Goal: Task Accomplishment & Management: Manage account settings

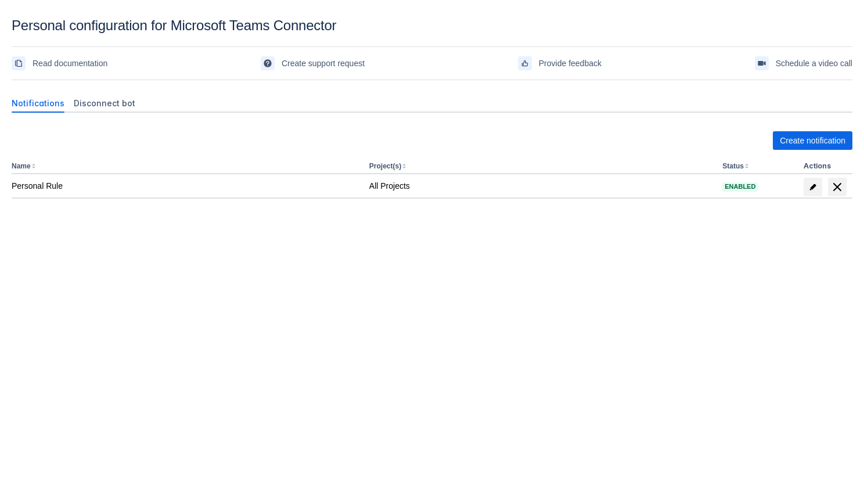
click at [570, 200] on div "Create notification Name Project(s) Status Actions Personal Rule All Projects E…" at bounding box center [432, 190] width 841 height 137
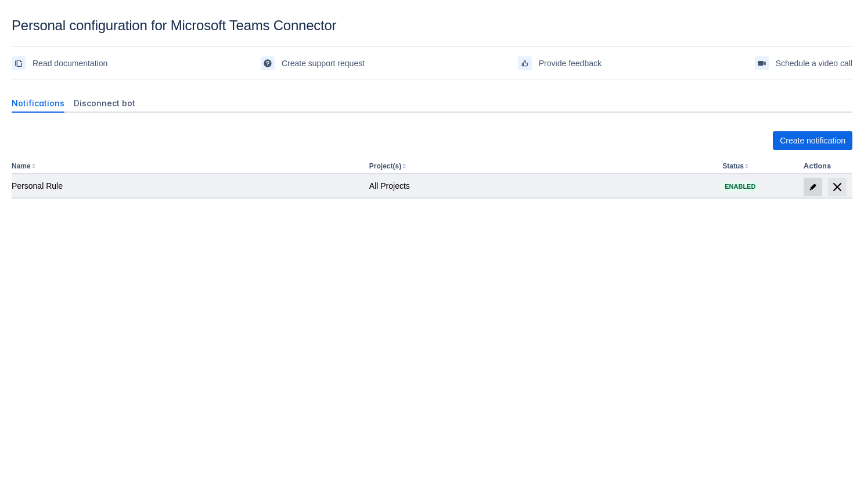
click at [808, 187] on span at bounding box center [813, 187] width 19 height 19
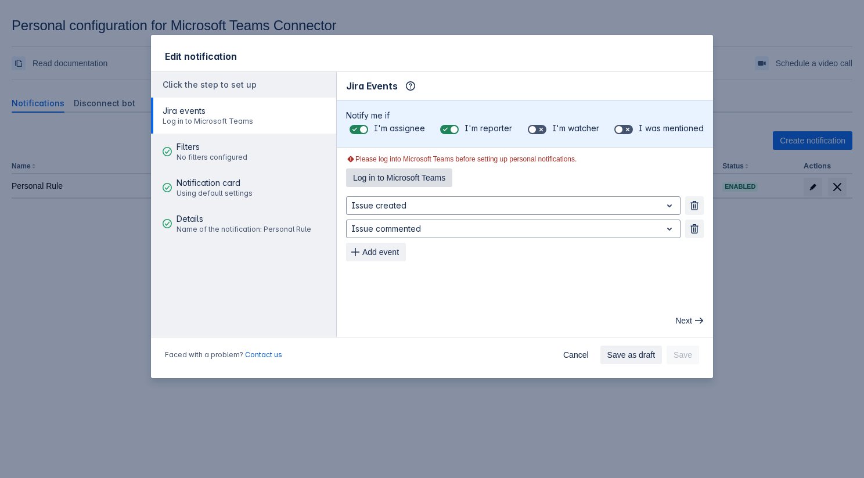
click at [452, 179] on button "Log in to Microsoft Teams" at bounding box center [399, 177] width 106 height 19
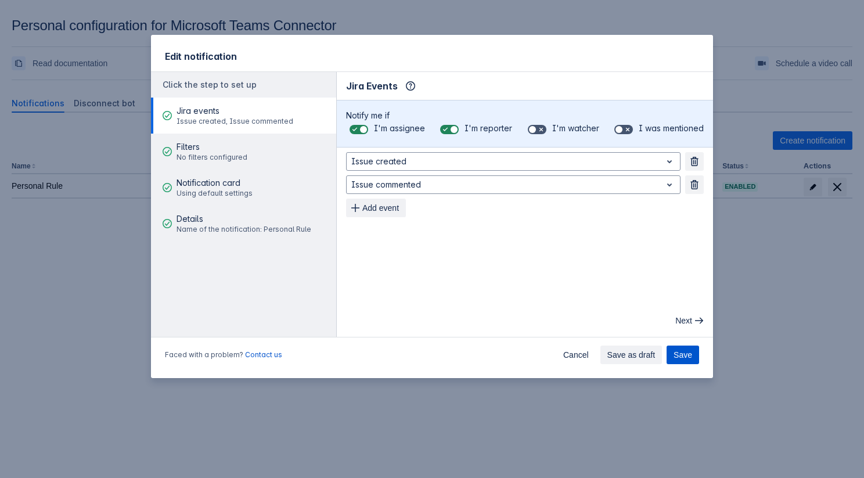
click at [674, 352] on span "Save" at bounding box center [683, 354] width 19 height 19
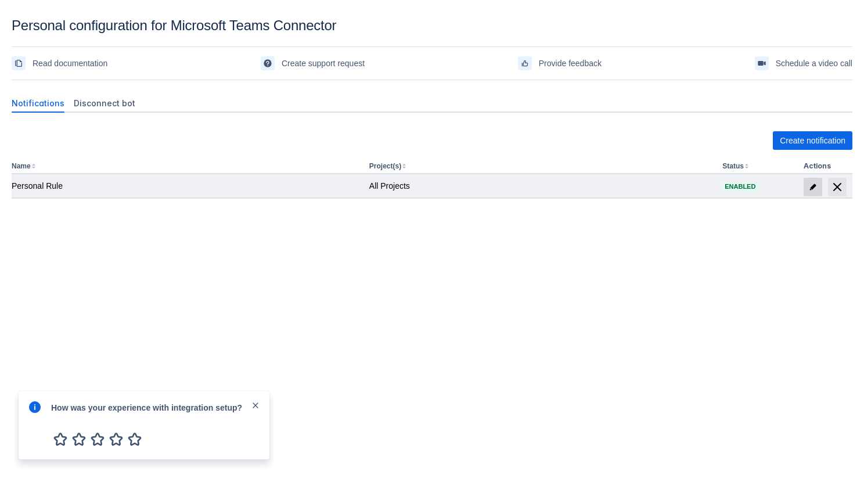
click at [812, 190] on span "edit" at bounding box center [812, 186] width 9 height 9
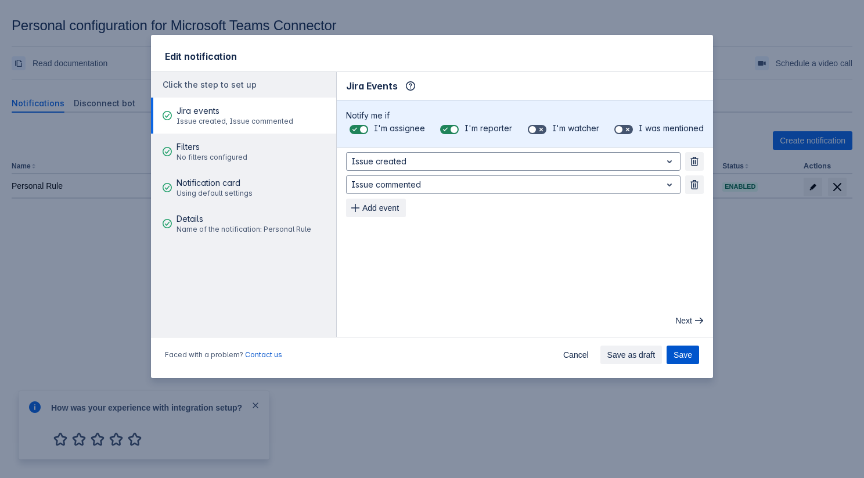
click at [692, 355] on button "Save" at bounding box center [683, 354] width 33 height 19
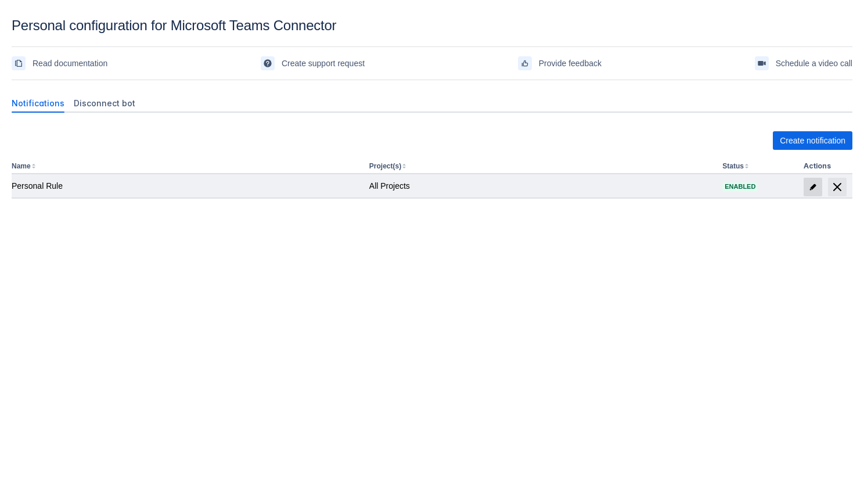
click at [816, 186] on span "edit" at bounding box center [812, 186] width 9 height 9
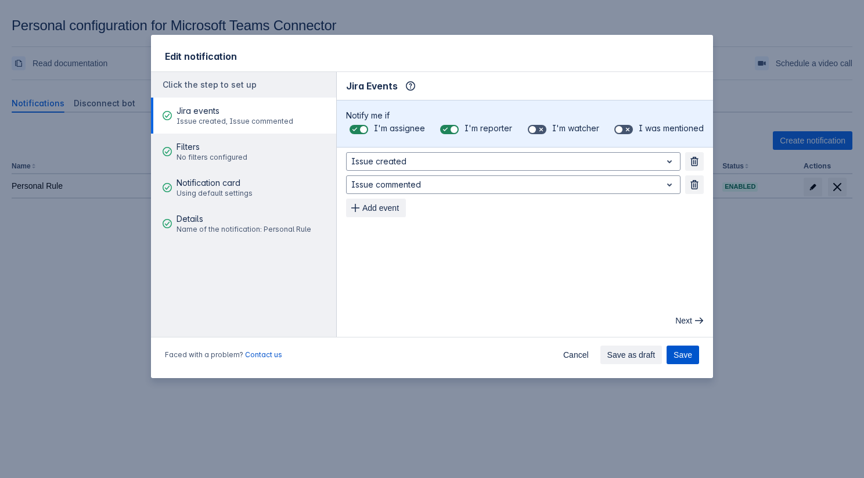
click at [671, 355] on button "Save" at bounding box center [683, 354] width 33 height 19
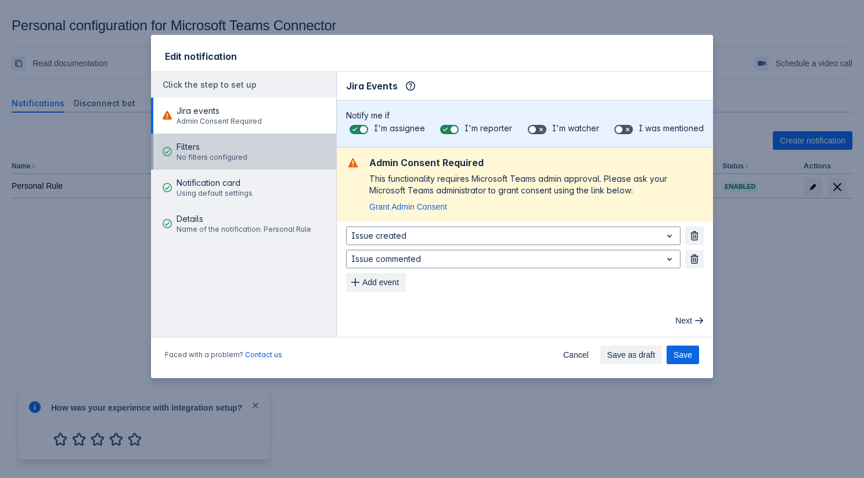
click at [216, 137] on div "Filters No filters configured" at bounding box center [212, 151] width 71 height 35
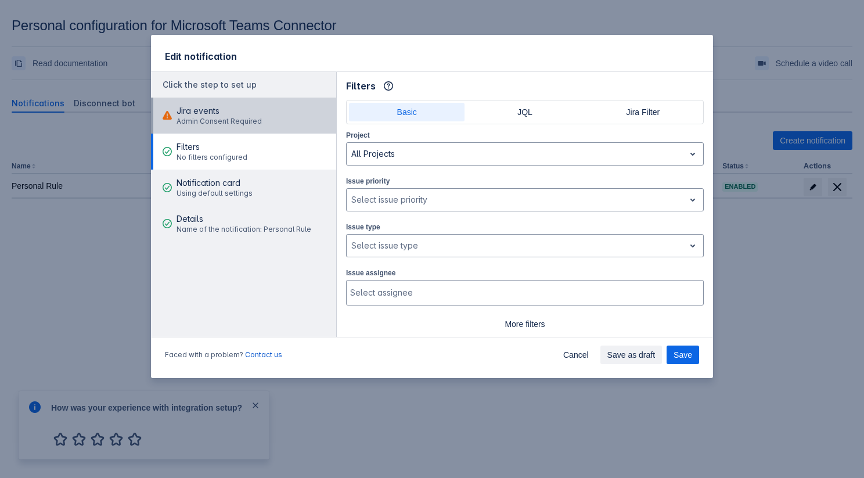
click at [218, 122] on span "Admin Consent Required" at bounding box center [219, 121] width 85 height 9
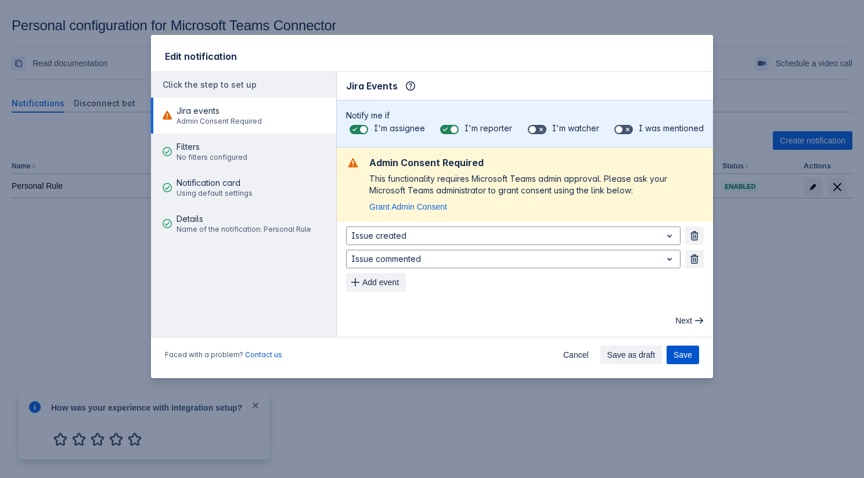
click at [697, 362] on button "Save" at bounding box center [683, 354] width 33 height 19
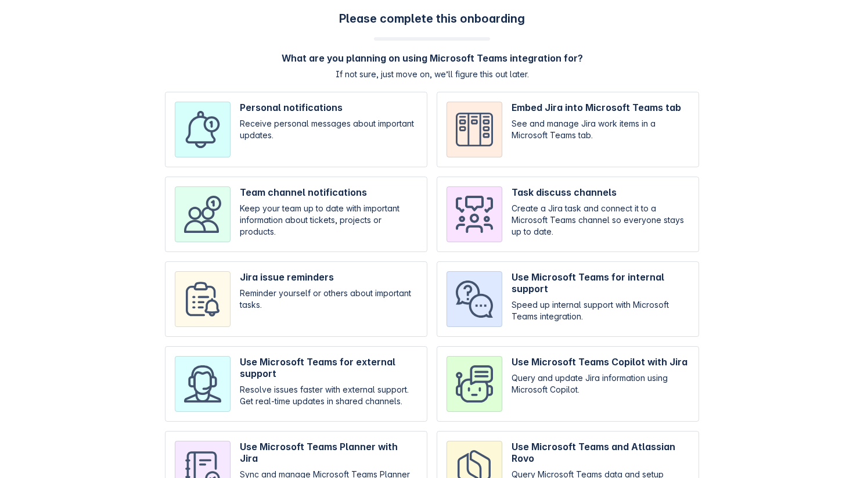
scroll to position [52, 0]
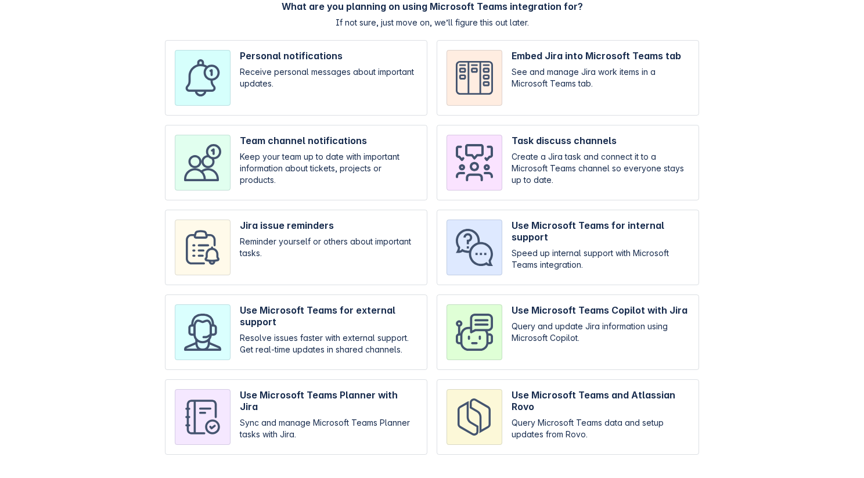
click at [274, 377] on div "Personal notifications Receive personal messages about important updates. Embed…" at bounding box center [432, 247] width 534 height 415
click at [289, 398] on input "checkbox" at bounding box center [296, 416] width 262 height 75
checkbox input "true"
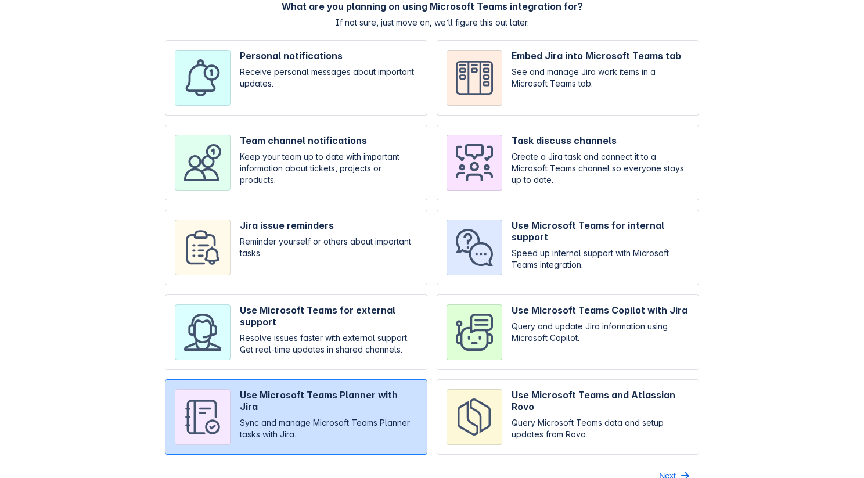
scroll to position [70, 0]
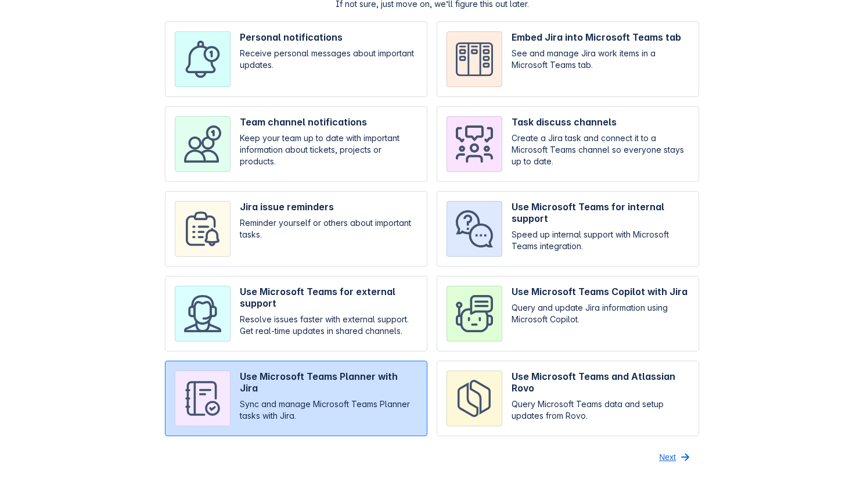
click at [688, 450] on span "button" at bounding box center [685, 457] width 14 height 14
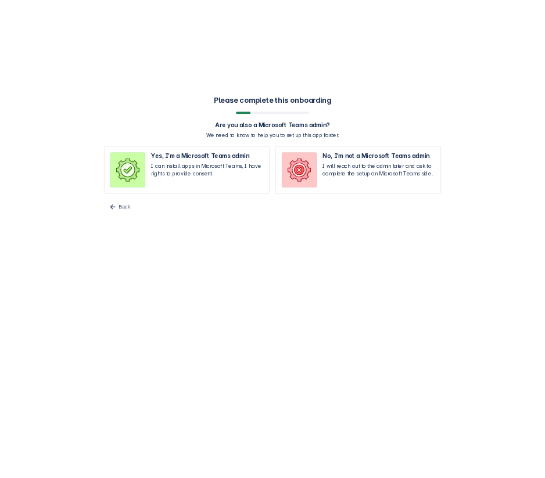
scroll to position [0, 0]
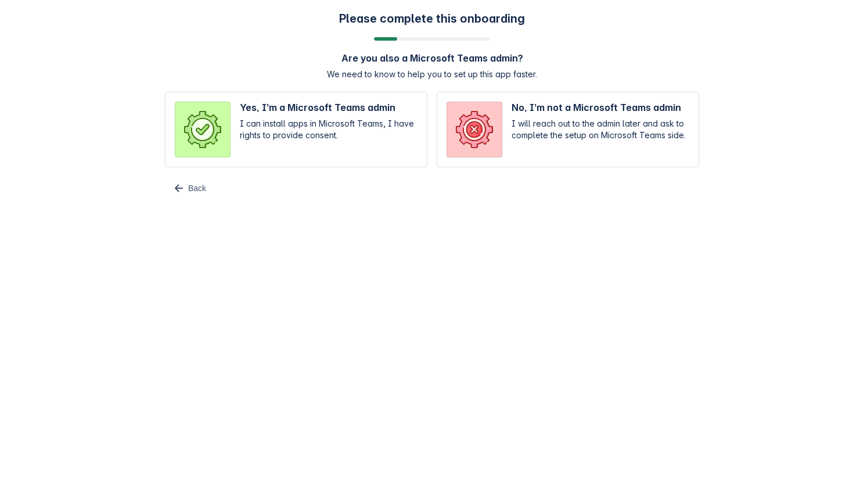
click at [354, 122] on input "radio" at bounding box center [296, 129] width 262 height 75
radio input "true"
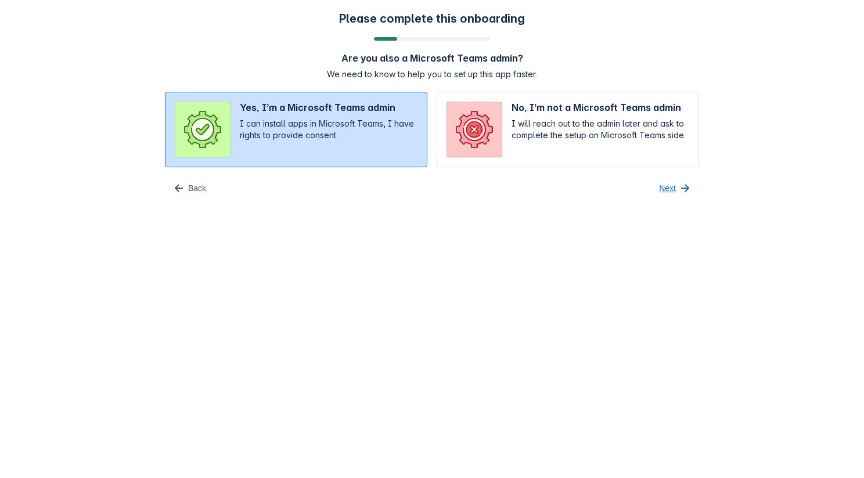
click at [667, 179] on span "Next" at bounding box center [667, 188] width 17 height 19
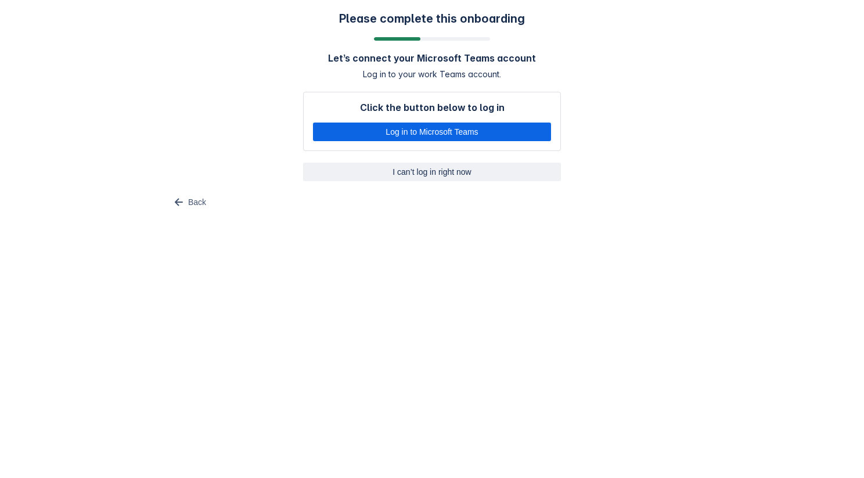
click at [412, 174] on span "I can’t log in right now" at bounding box center [432, 172] width 244 height 19
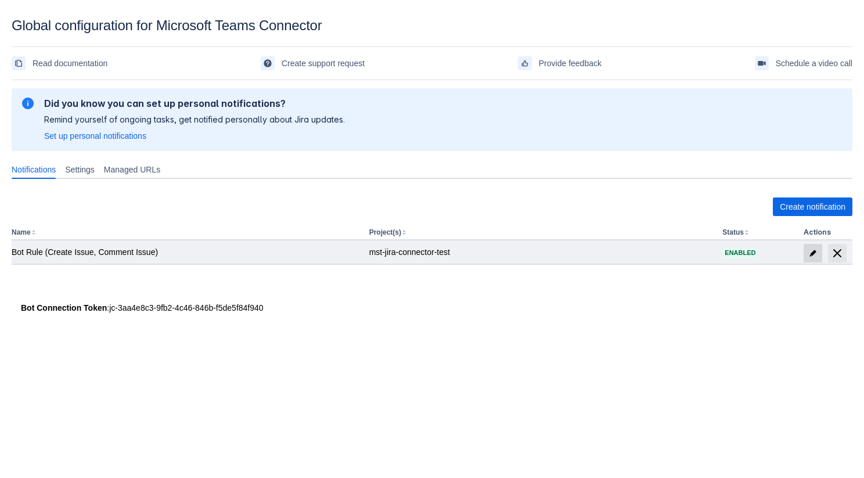
click at [809, 252] on span "edit" at bounding box center [812, 253] width 9 height 9
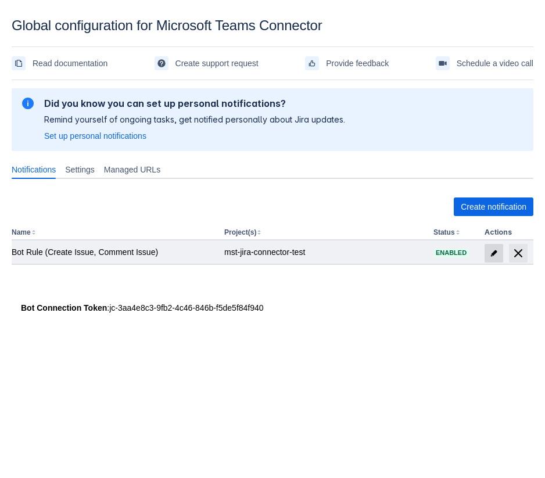
click at [490, 252] on span "edit" at bounding box center [493, 253] width 9 height 9
click at [494, 252] on span "edit" at bounding box center [493, 253] width 9 height 9
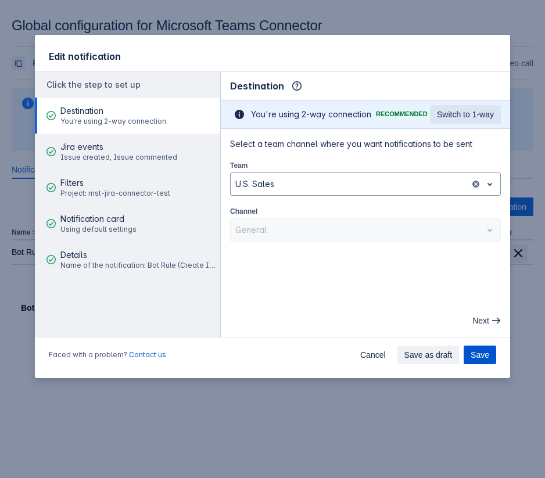
click at [480, 361] on span "Save" at bounding box center [479, 354] width 19 height 19
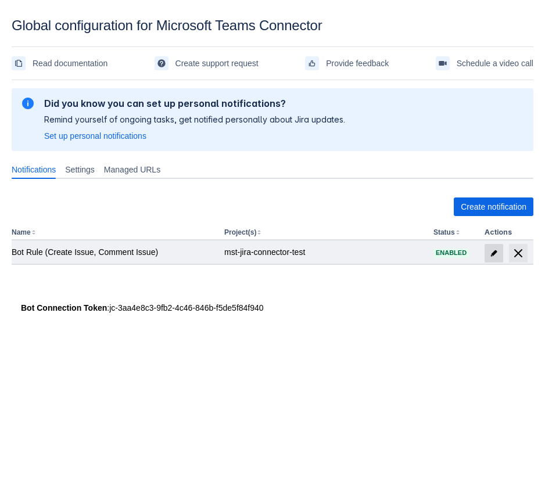
click at [494, 255] on span "edit" at bounding box center [493, 253] width 9 height 9
click at [491, 249] on span "edit" at bounding box center [493, 253] width 9 height 9
click at [488, 249] on span at bounding box center [493, 253] width 19 height 19
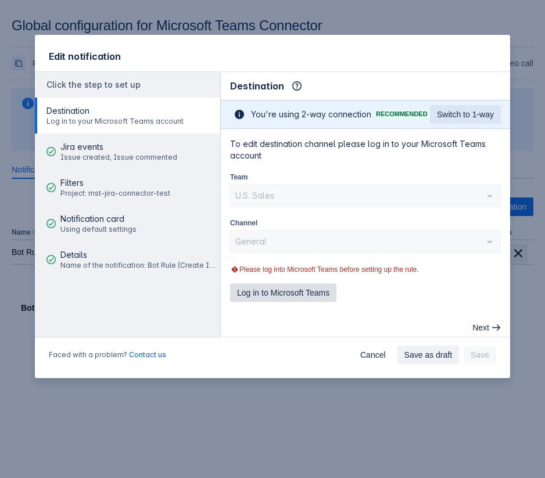
click at [329, 300] on span "Log in to Microsoft Teams" at bounding box center [283, 292] width 92 height 19
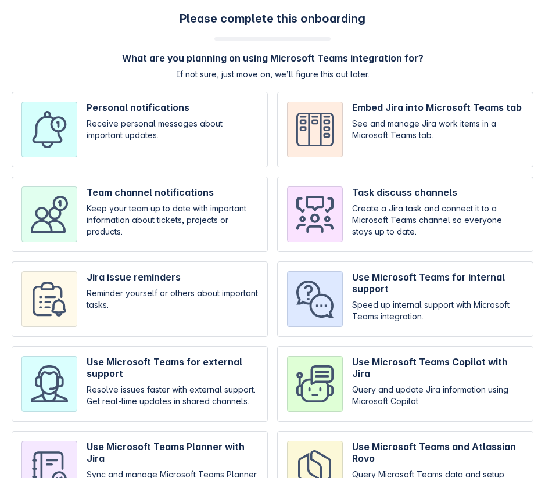
click at [173, 232] on input "checkbox" at bounding box center [140, 214] width 256 height 75
checkbox input "true"
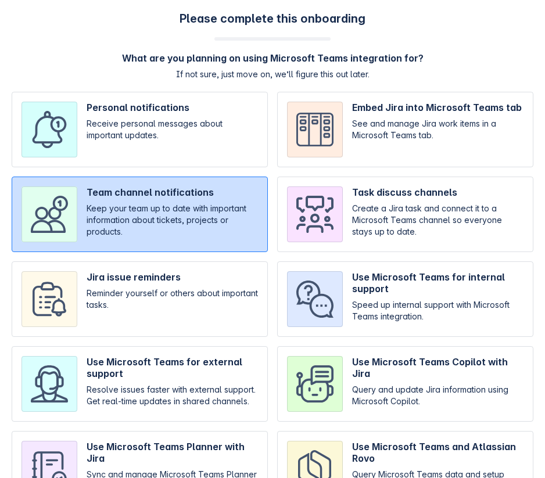
scroll to position [70, 0]
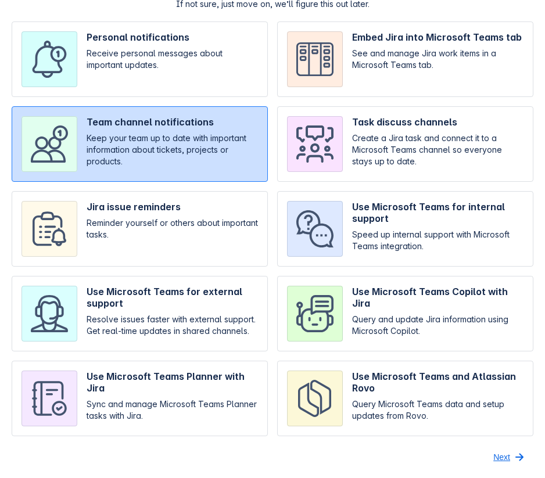
click at [491, 457] on button "Next" at bounding box center [509, 457] width 47 height 19
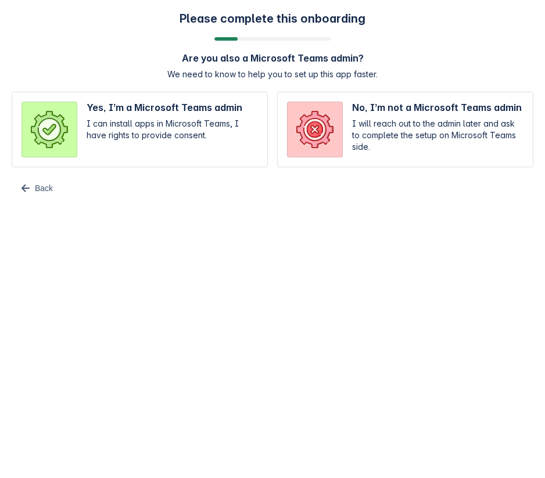
click at [132, 107] on input "radio" at bounding box center [140, 129] width 256 height 75
radio input "true"
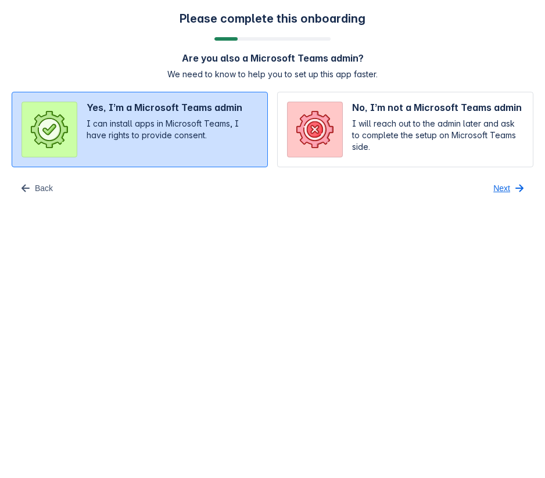
click at [491, 195] on button "Next" at bounding box center [509, 188] width 47 height 19
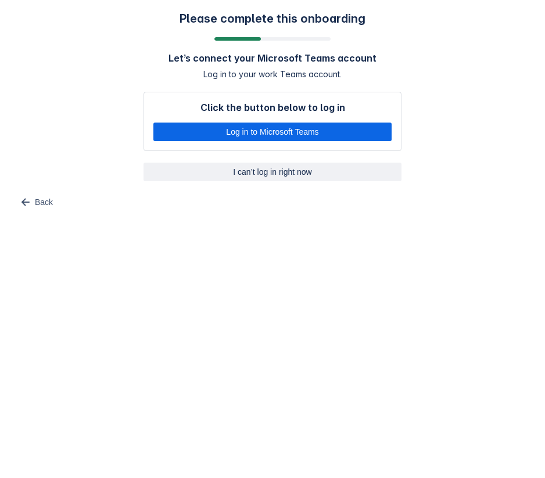
click at [298, 163] on span "I can’t log in right now" at bounding box center [272, 172] width 244 height 19
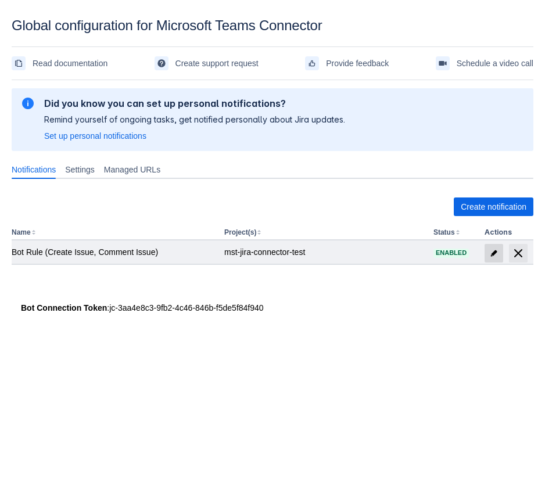
click at [491, 247] on span at bounding box center [493, 253] width 19 height 19
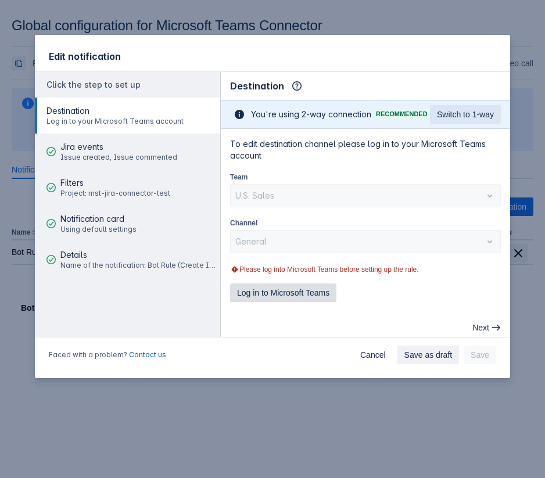
click at [301, 293] on span "Log in to Microsoft Teams" at bounding box center [283, 292] width 92 height 19
